Goal: Transaction & Acquisition: Purchase product/service

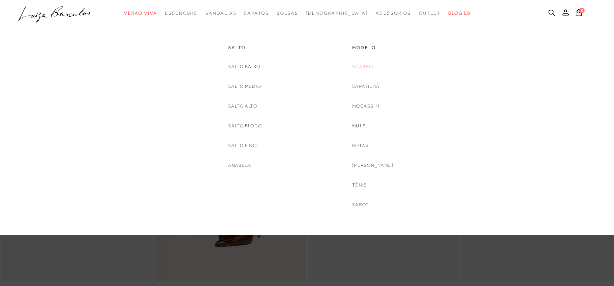
click at [367, 69] on link "Scarpin" at bounding box center [363, 67] width 22 height 8
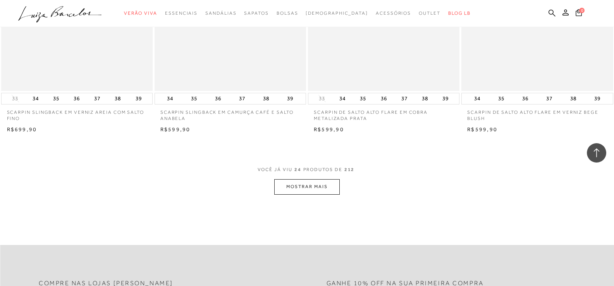
scroll to position [1665, 0]
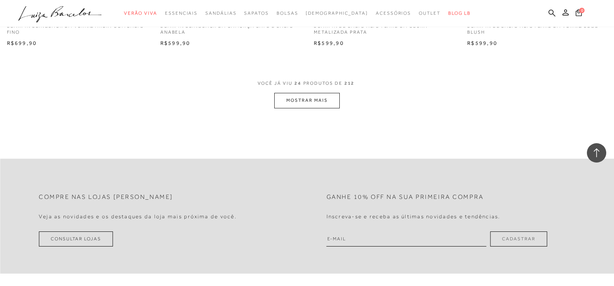
click at [302, 106] on button "MOSTRAR MAIS" at bounding box center [306, 100] width 65 height 15
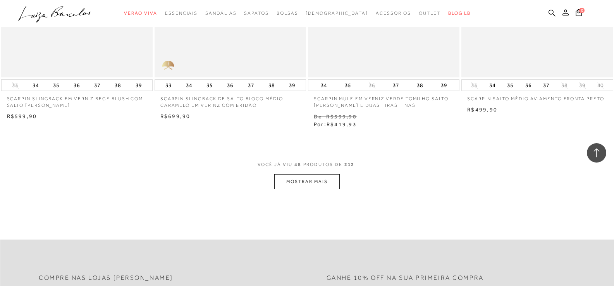
scroll to position [3291, 0]
click at [306, 177] on button "MOSTRAR MAIS" at bounding box center [306, 180] width 65 height 15
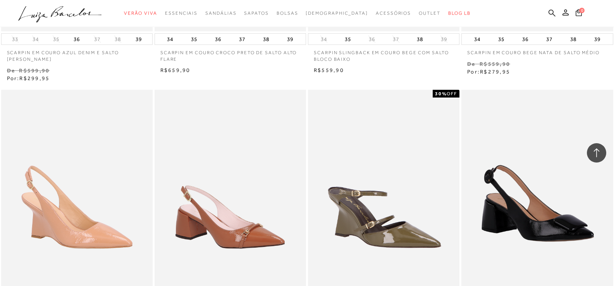
scroll to position [3174, 0]
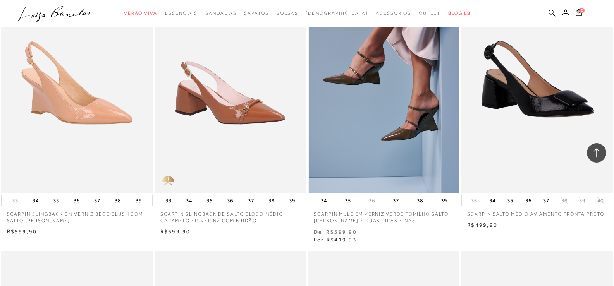
click at [372, 114] on img at bounding box center [384, 79] width 151 height 227
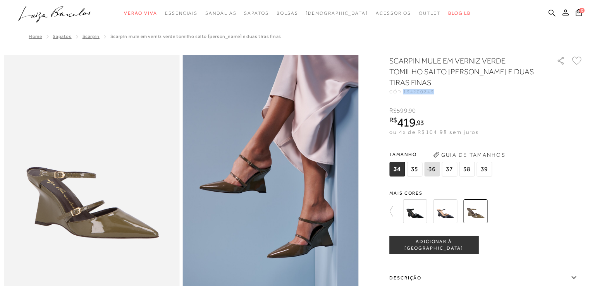
drag, startPoint x: 440, startPoint y: 91, endPoint x: 408, endPoint y: 94, distance: 31.9
click at [408, 94] on div "CÓD: 134200243" at bounding box center [466, 91] width 155 height 5
copy span "134200243"
click at [423, 94] on span "134200243" at bounding box center [418, 91] width 31 height 5
